Goal: Transaction & Acquisition: Purchase product/service

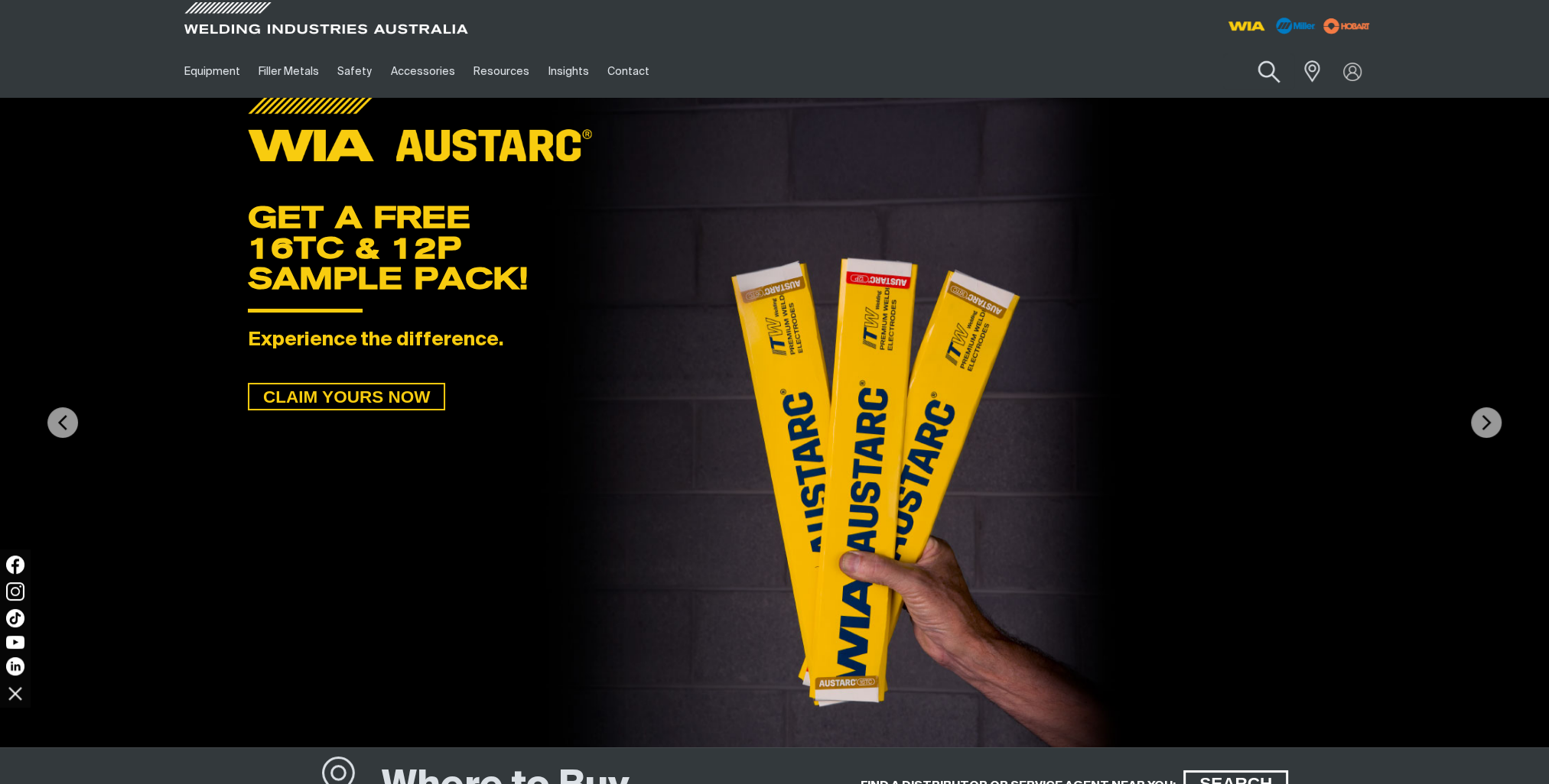
click at [1265, 72] on button "Search products" at bounding box center [1268, 72] width 62 height 43
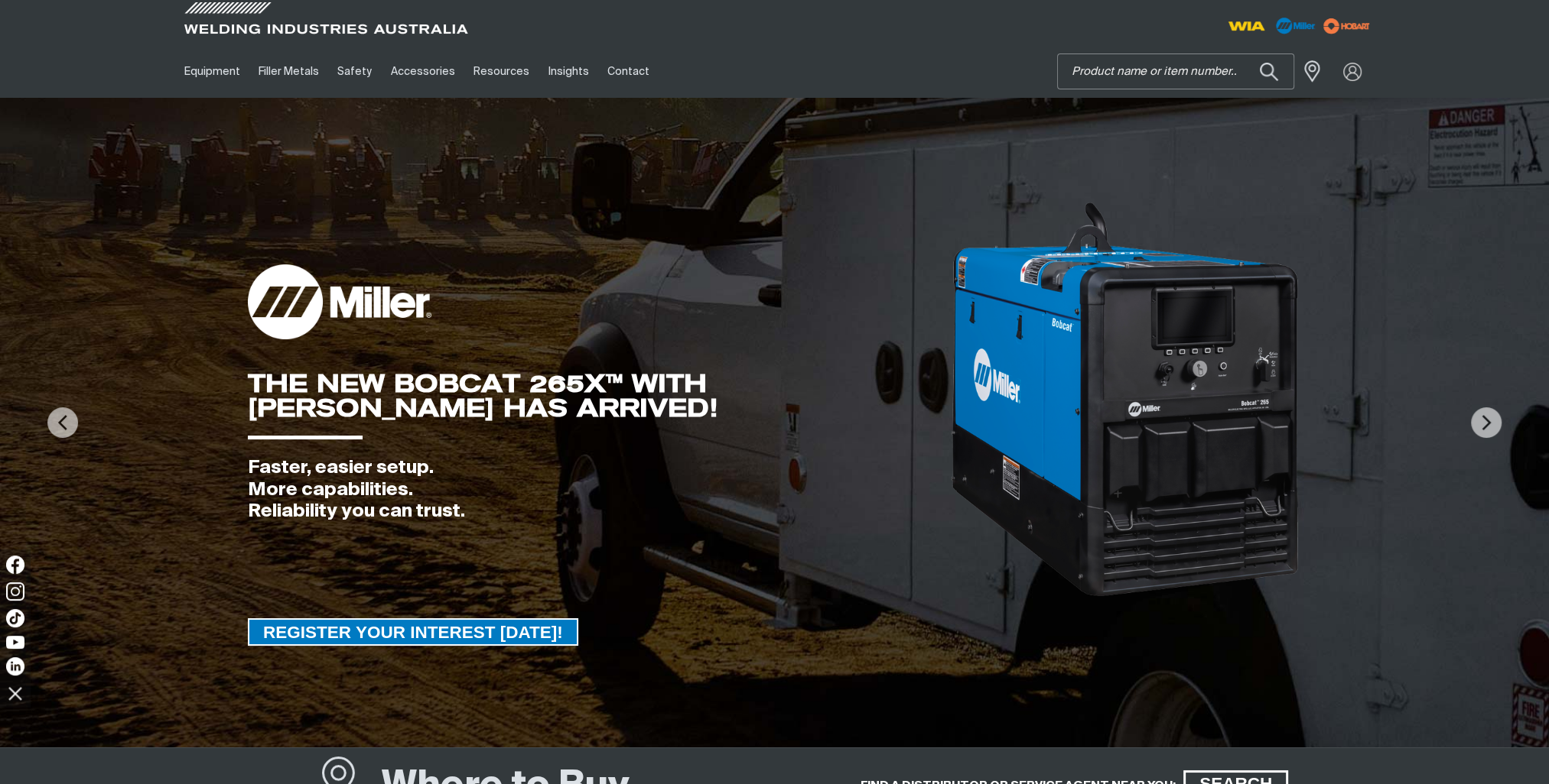
click at [1141, 70] on input "Search" at bounding box center [1176, 71] width 236 height 34
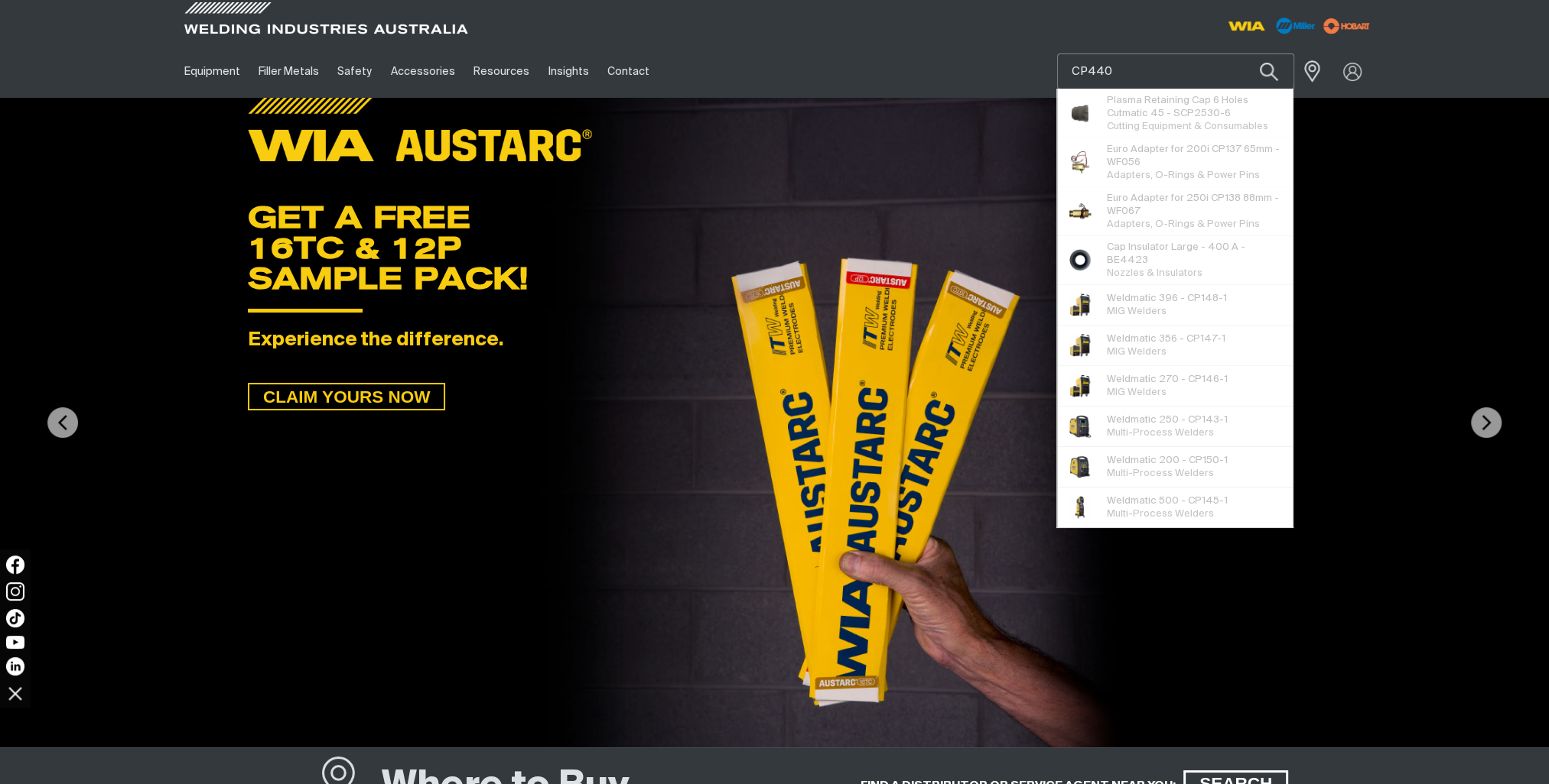
type input "CP440"
click at [1243, 53] on button "Search products" at bounding box center [1269, 71] width 52 height 36
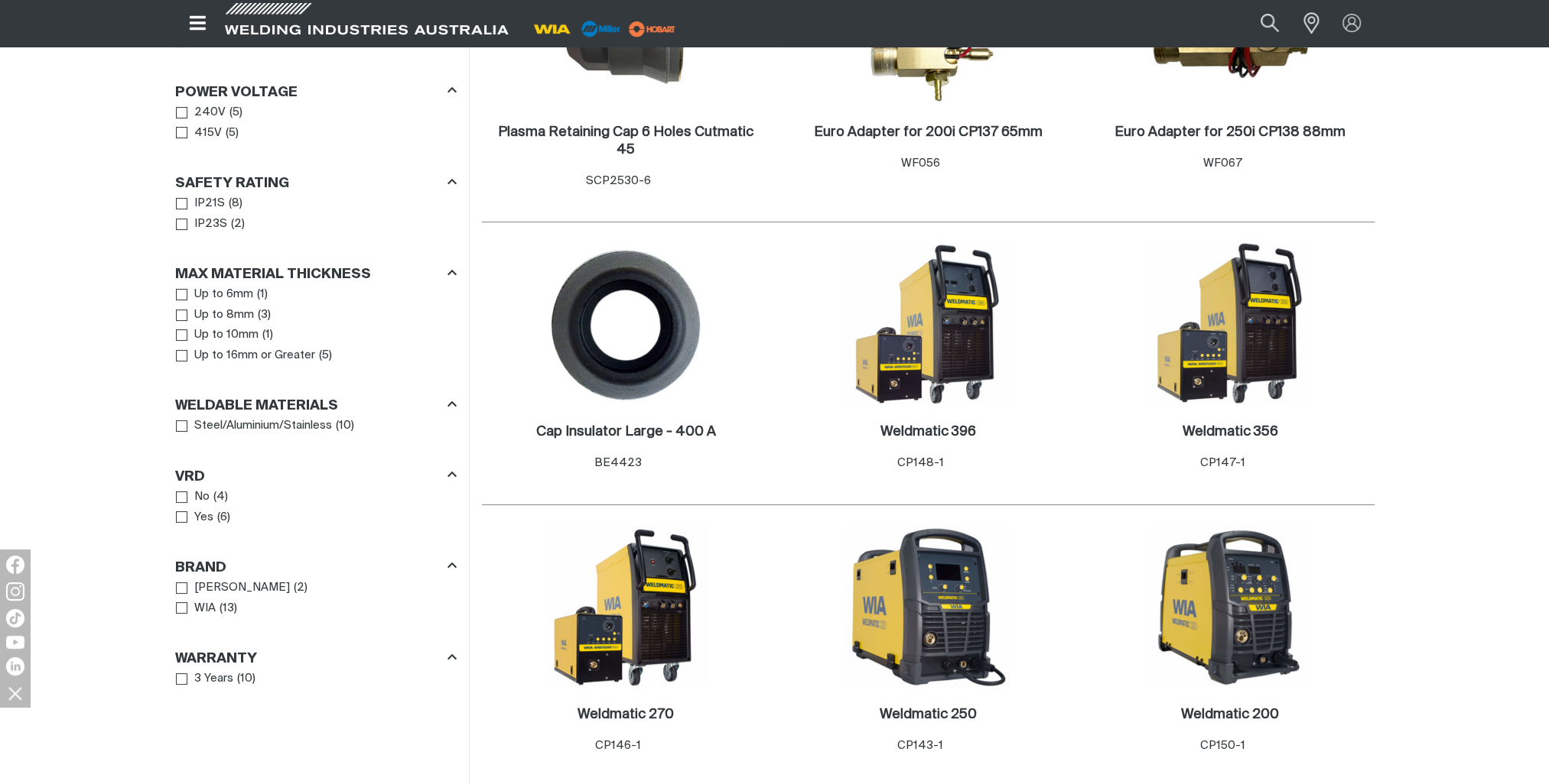
scroll to position [382, 0]
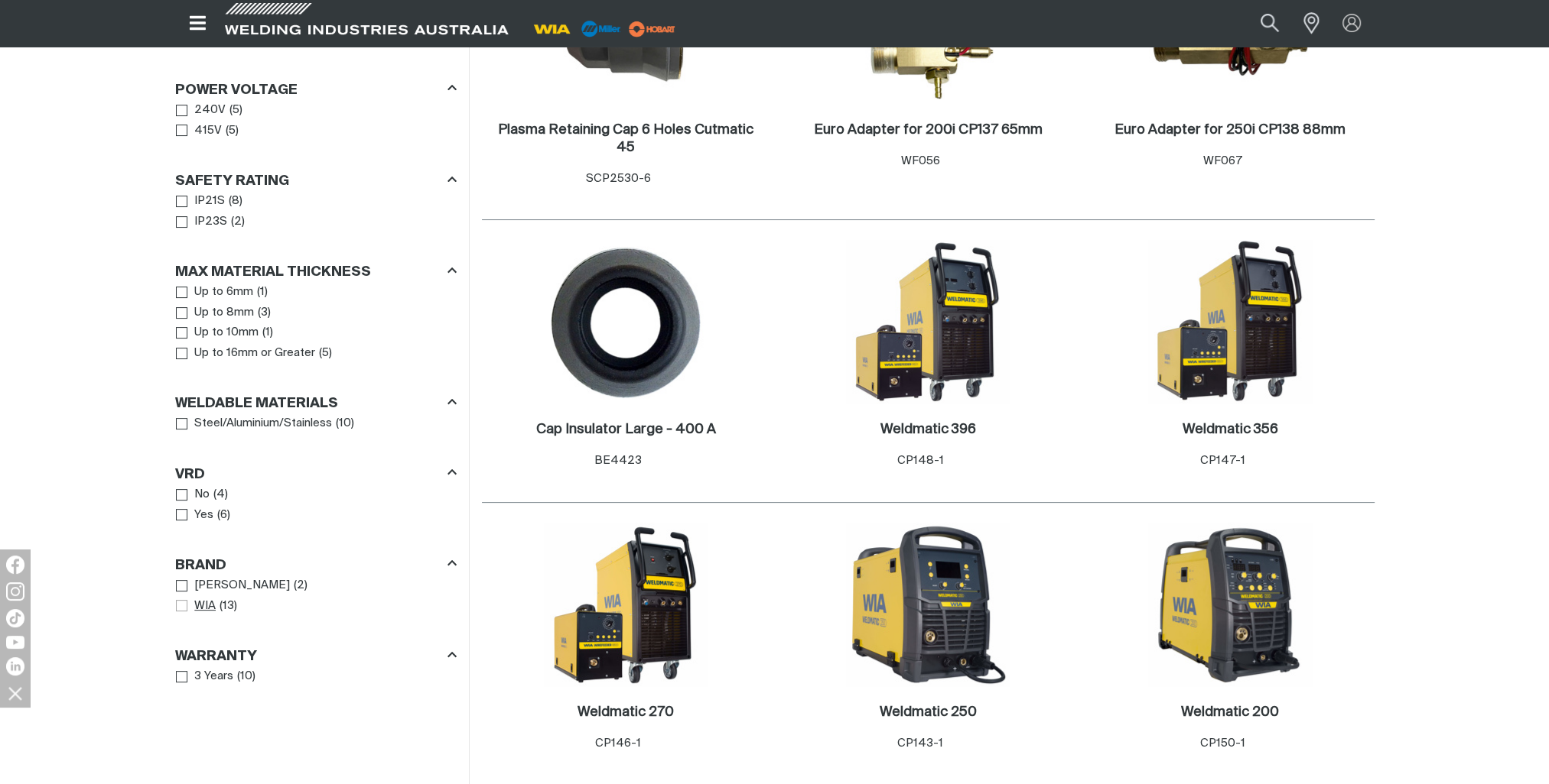
click at [182, 608] on span "Brand" at bounding box center [182, 605] width 12 height 12
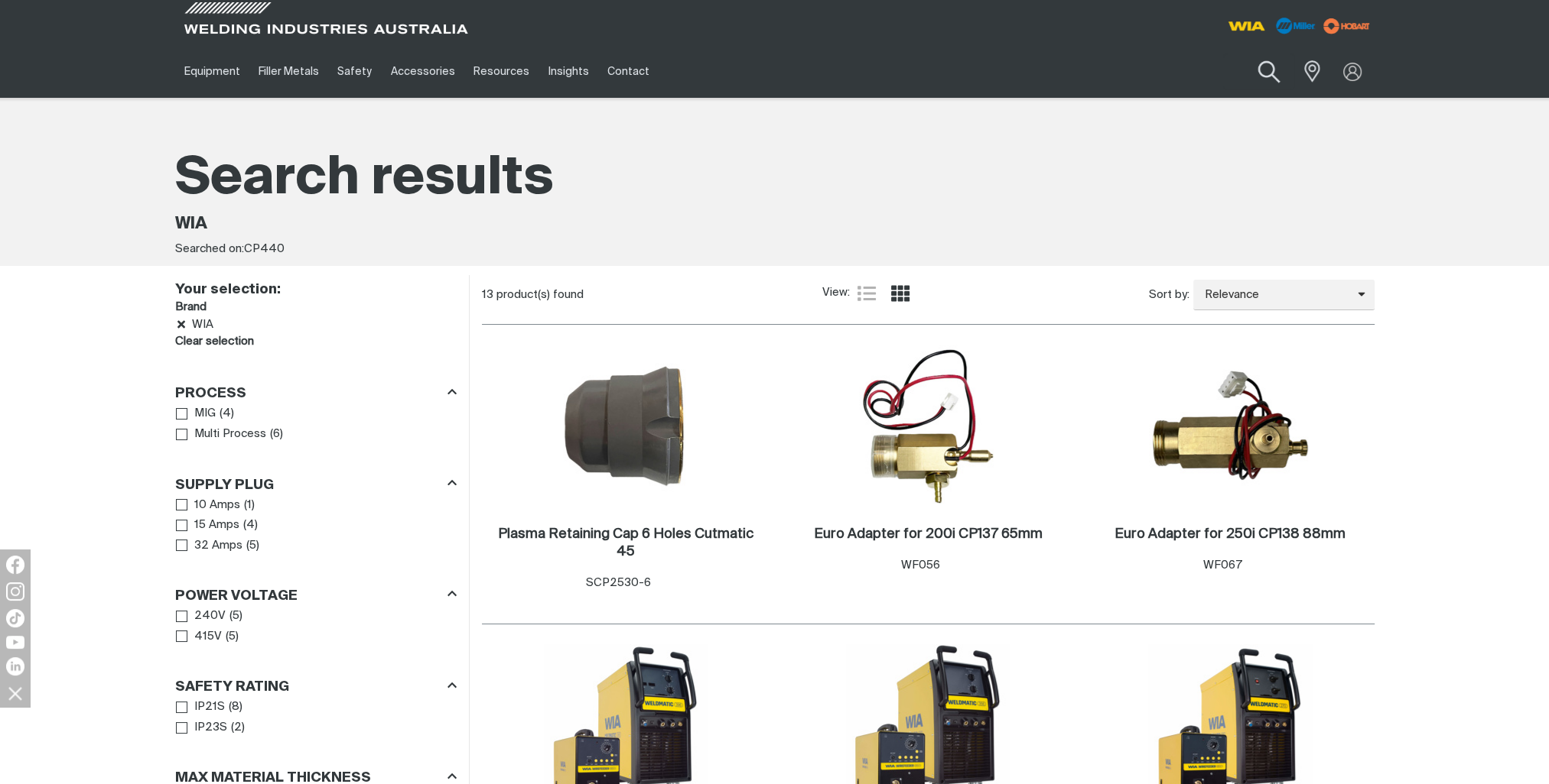
click at [1264, 69] on button "Search products" at bounding box center [1268, 72] width 62 height 43
click at [1237, 51] on button "Search products" at bounding box center [1268, 72] width 62 height 43
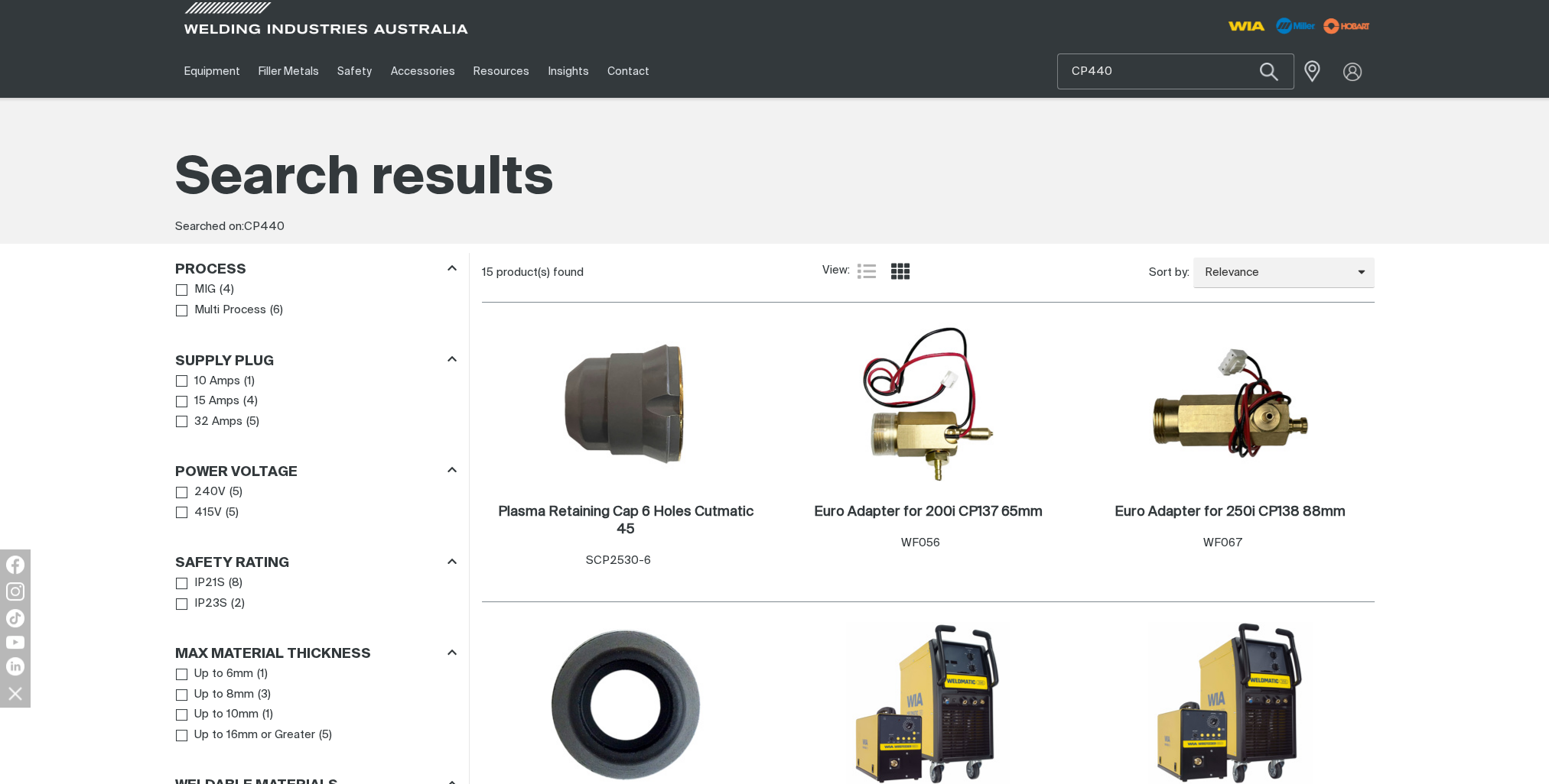
click at [1123, 67] on input "CP440" at bounding box center [1176, 71] width 236 height 34
type input "CP44"
click at [1243, 53] on button "Search products" at bounding box center [1269, 71] width 52 height 36
